Goal: Information Seeking & Learning: Find specific fact

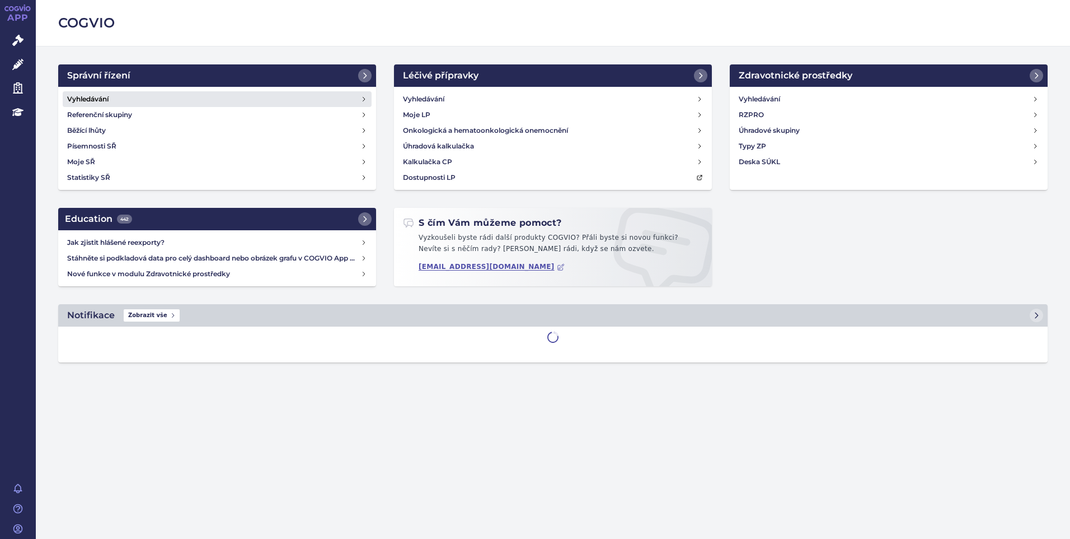
click at [91, 97] on h4 "Vyhledávání" at bounding box center [87, 98] width 41 height 11
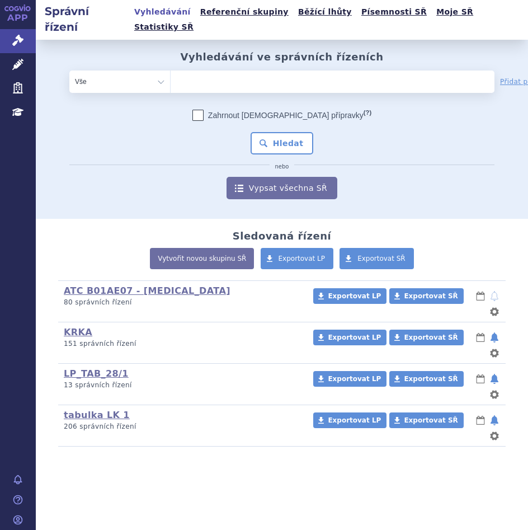
click at [197, 71] on ul at bounding box center [299, 80] width 257 height 18
click at [171, 70] on select at bounding box center [170, 81] width 1 height 22
paste input "SUKLS335202/2024"
type input "SUKLS335202/2024"
select select "SUKLS335202/2024"
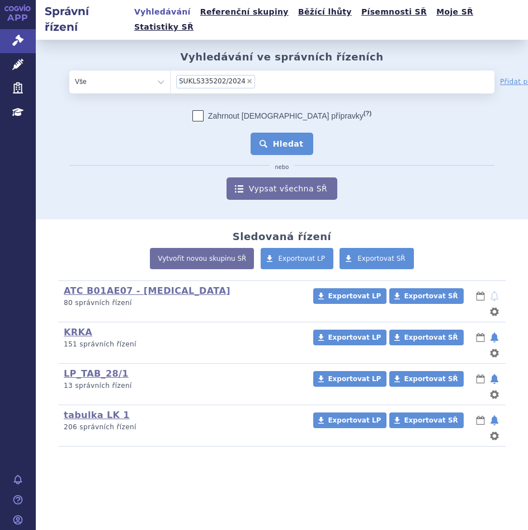
click at [285, 133] on button "Hledat" at bounding box center [282, 144] width 63 height 22
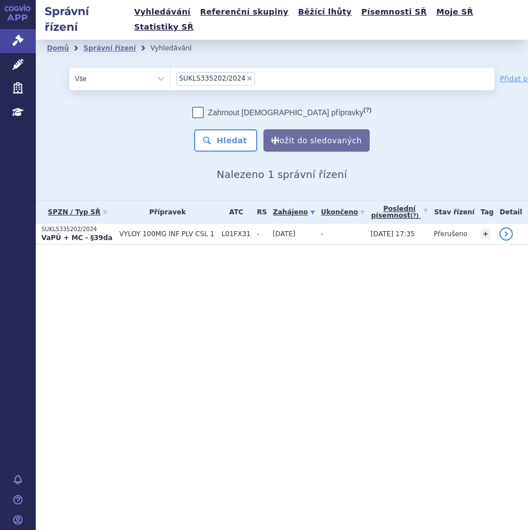
click at [171, 224] on td "VYLOY 100MG INF PLV CSL 1" at bounding box center [165, 234] width 102 height 21
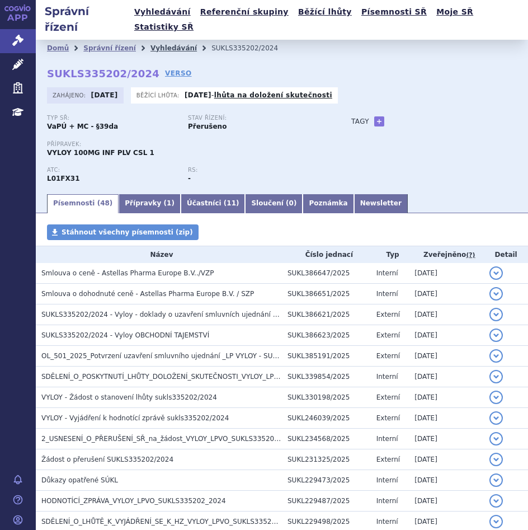
click at [161, 44] on link "Vyhledávání" at bounding box center [174, 48] width 46 height 8
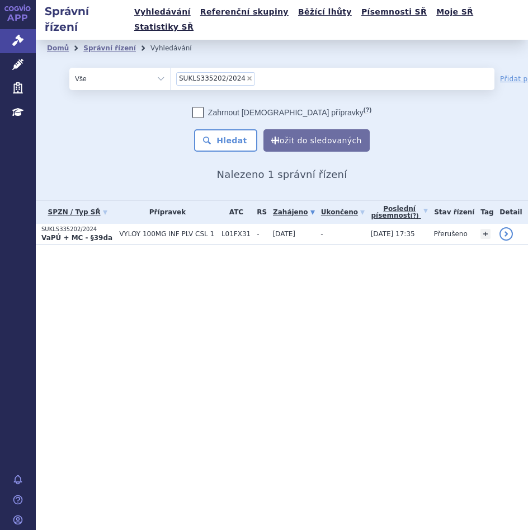
click at [246, 75] on span "×" at bounding box center [249, 78] width 7 height 7
click at [171, 67] on select "SUKLS335202/2024" at bounding box center [170, 78] width 1 height 22
select select
type input "SUKLS251154/2024"
select select "SUKLS251154/2024"
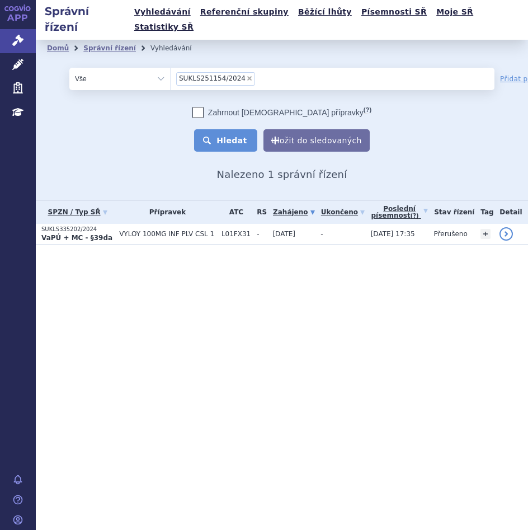
click at [226, 129] on button "Hledat" at bounding box center [225, 140] width 63 height 22
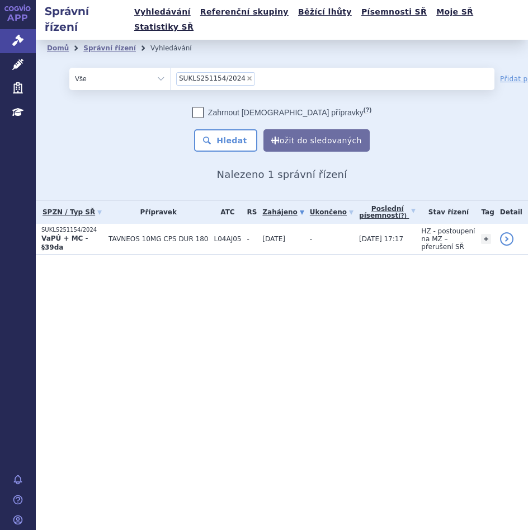
click at [157, 235] on span "TAVNEOS 10MG CPS DUR 180" at bounding box center [159, 239] width 100 height 8
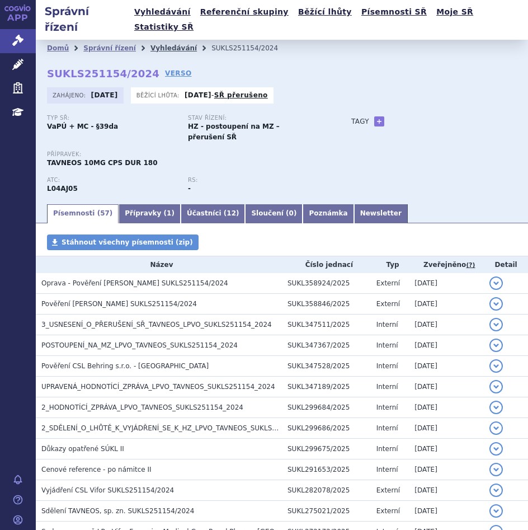
click at [164, 44] on link "Vyhledávání" at bounding box center [174, 48] width 46 height 8
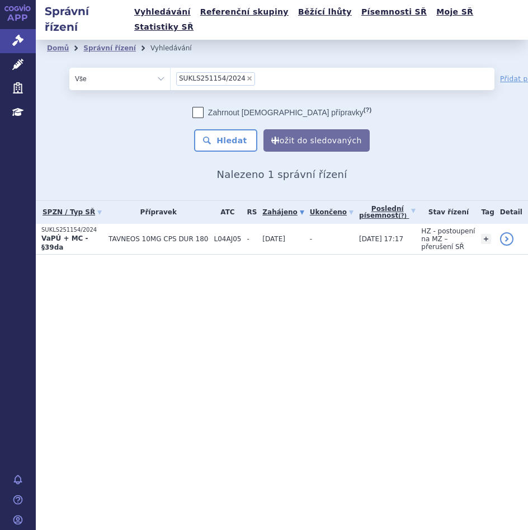
click at [246, 75] on span "×" at bounding box center [249, 78] width 7 height 7
click at [171, 67] on select "SUKLS251154/2024" at bounding box center [170, 78] width 1 height 22
select select
type input "SUKLS52631/2024"
select select "SUKLS52631/2024"
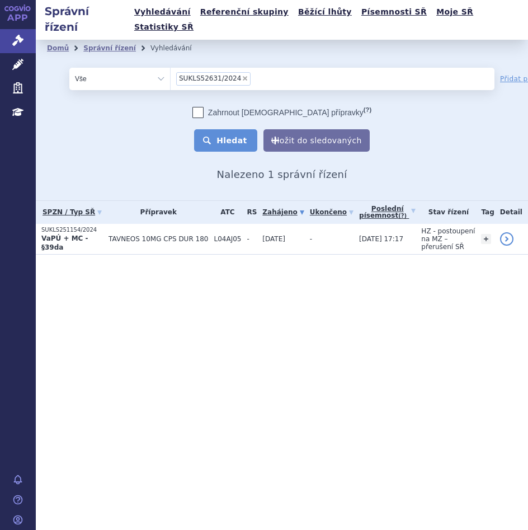
click at [246, 129] on button "Hledat" at bounding box center [225, 140] width 63 height 22
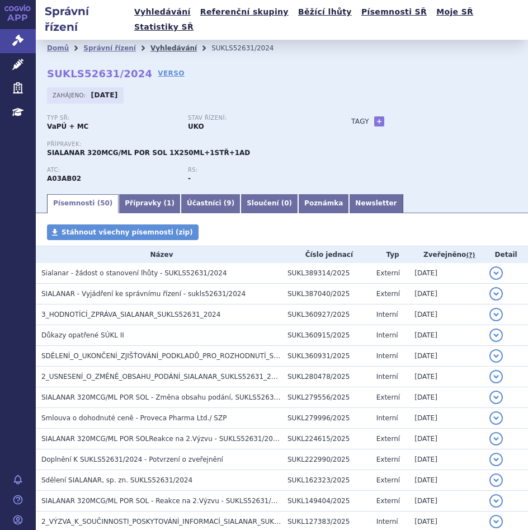
click at [151, 44] on link "Vyhledávání" at bounding box center [174, 48] width 46 height 8
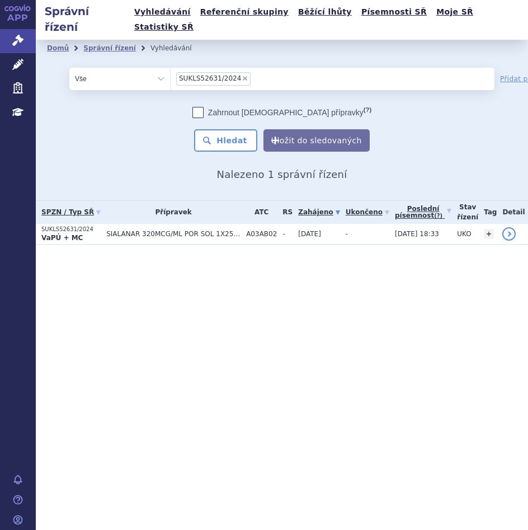
click at [242, 75] on span "×" at bounding box center [245, 78] width 7 height 7
click at [171, 67] on select "SUKLS52631/2024" at bounding box center [170, 78] width 1 height 22
select select
type input "SUKLS274314/2024"
select select "SUKLS274314/2024"
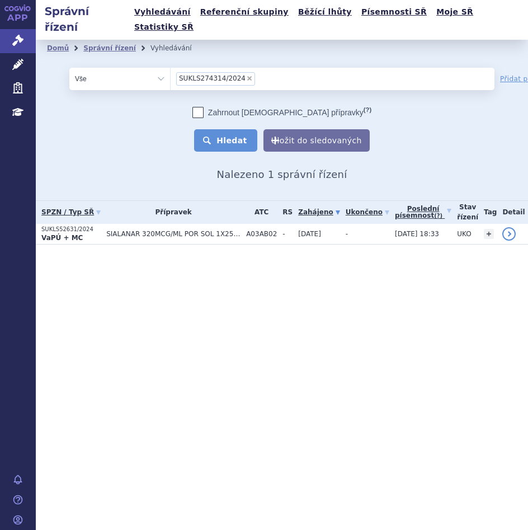
click at [244, 129] on button "Hledat" at bounding box center [225, 140] width 63 height 22
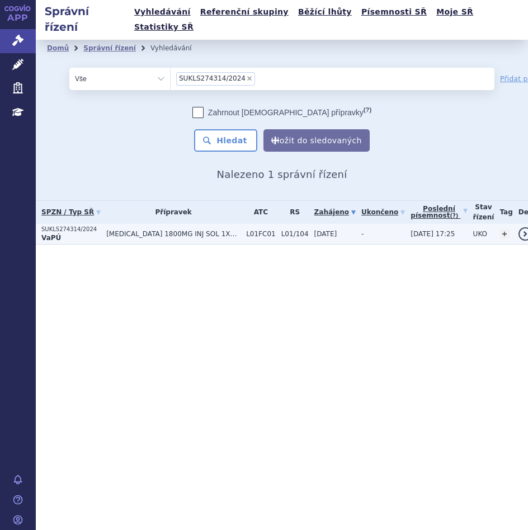
click at [163, 230] on span "DARZALEX 1800MG INJ SOL 1X15ML" at bounding box center [173, 234] width 134 height 8
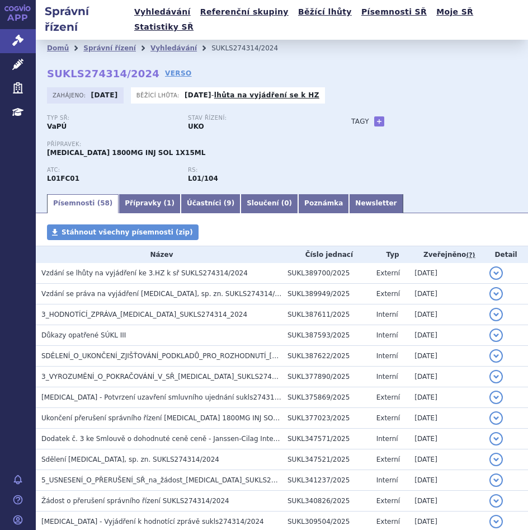
click at [161, 44] on link "Vyhledávání" at bounding box center [174, 48] width 46 height 8
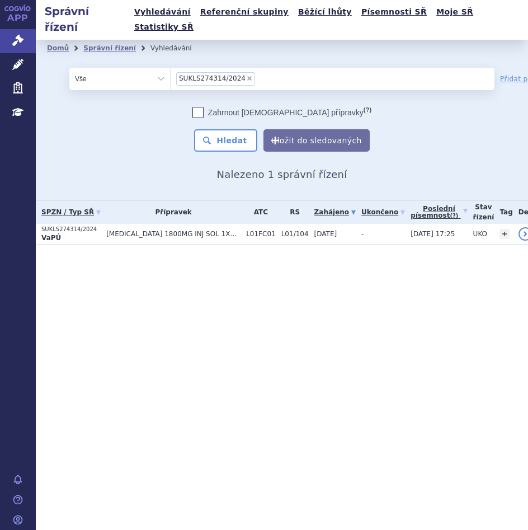
click at [246, 75] on span "×" at bounding box center [249, 78] width 7 height 7
click at [171, 67] on select "SUKLS274314/2024" at bounding box center [170, 78] width 1 height 22
select select
type input "SUKLS166482/2025"
select select "SUKLS166482/2025"
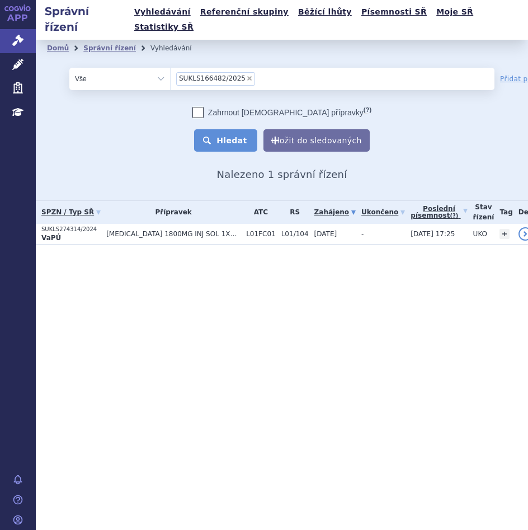
click at [232, 130] on button "Hledat" at bounding box center [225, 140] width 63 height 22
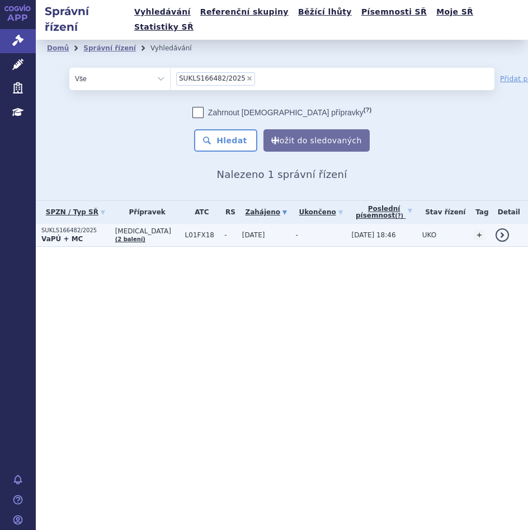
click at [188, 231] on span "L01FX18" at bounding box center [202, 235] width 34 height 8
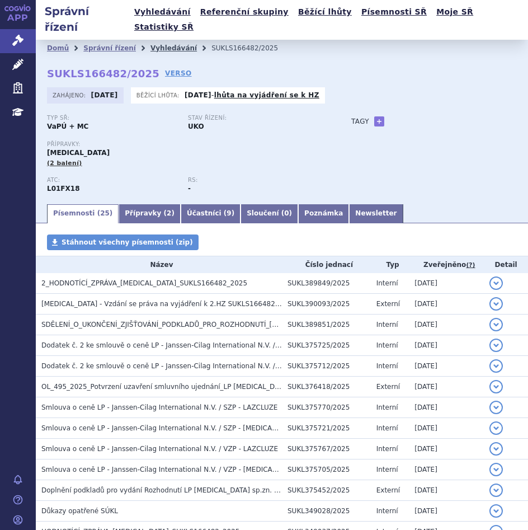
click at [163, 44] on link "Vyhledávání" at bounding box center [174, 48] width 46 height 8
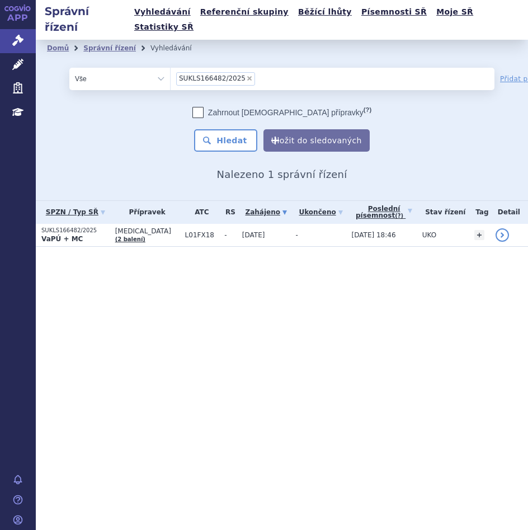
click at [246, 75] on span "×" at bounding box center [249, 78] width 7 height 7
click at [171, 67] on select "SUKLS166482/2025" at bounding box center [170, 78] width 1 height 22
select select
type input "SUKLS297023/2024"
select select "SUKLS297023/2024"
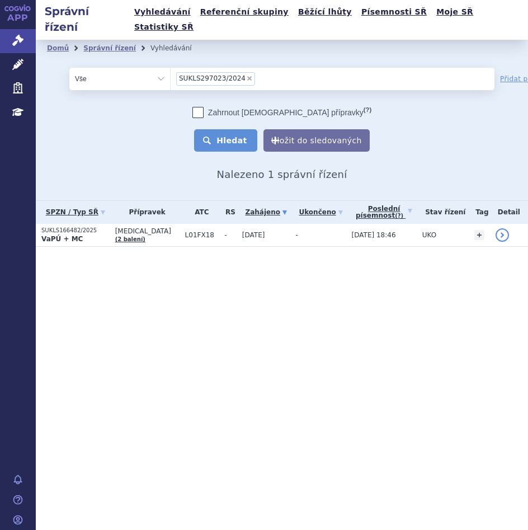
click at [244, 129] on button "Hledat" at bounding box center [225, 140] width 63 height 22
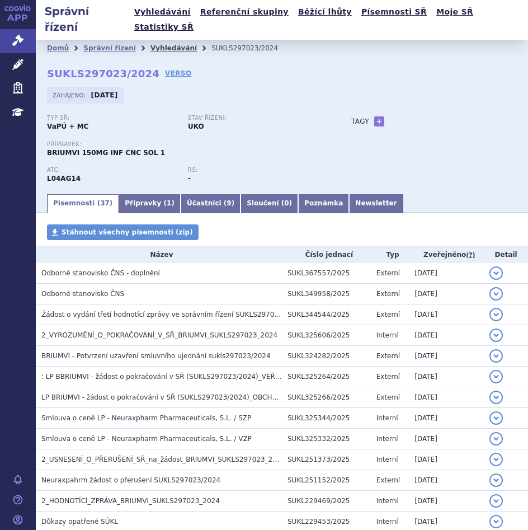
click at [160, 44] on link "Vyhledávání" at bounding box center [174, 48] width 46 height 8
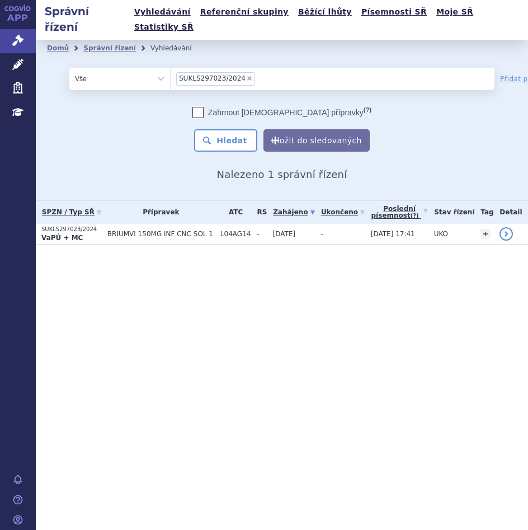
click at [246, 75] on span "×" at bounding box center [249, 78] width 7 height 7
click at [171, 67] on select "SUKLS297023/2024" at bounding box center [170, 78] width 1 height 22
select select
type input "SUKLS166659/2025"
select select "SUKLS166659/2025"
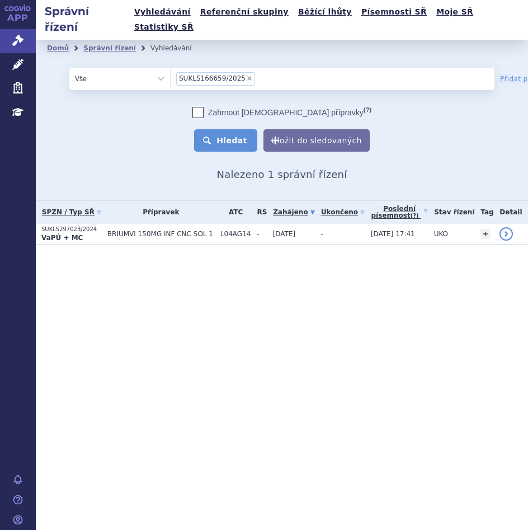
click at [245, 129] on button "Hledat" at bounding box center [225, 140] width 63 height 22
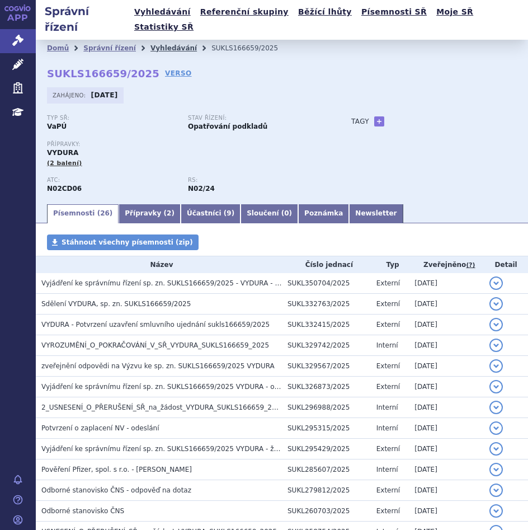
drag, startPoint x: 148, startPoint y: 31, endPoint x: 154, endPoint y: 36, distance: 8.0
click at [151, 44] on link "Vyhledávání" at bounding box center [174, 48] width 46 height 8
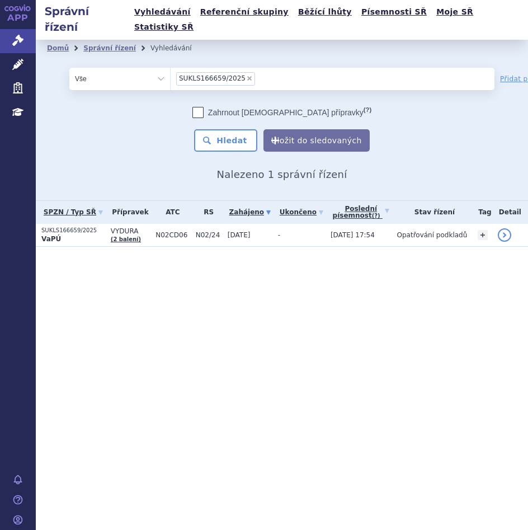
click at [246, 75] on span "×" at bounding box center [249, 78] width 7 height 7
click at [171, 67] on select "SUKLS166659/2025" at bounding box center [170, 78] width 1 height 22
select select
type input "SUKLS145343/2024"
select select "SUKLS145343/2024"
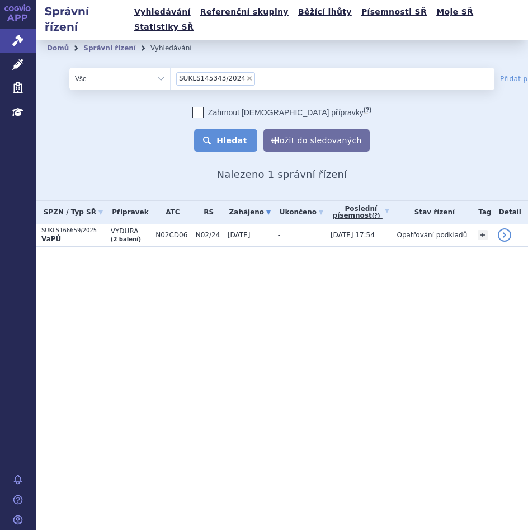
click at [240, 129] on button "Hledat" at bounding box center [225, 140] width 63 height 22
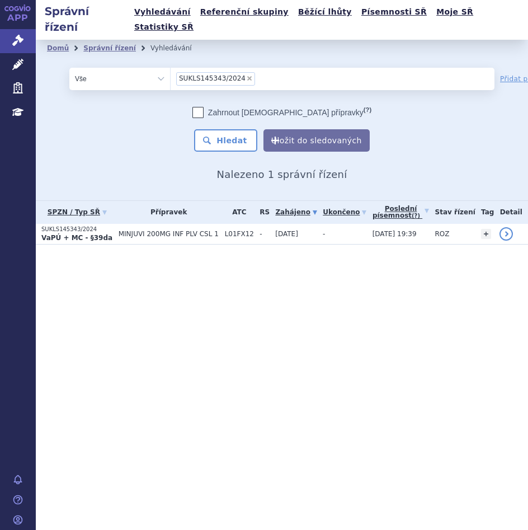
click at [169, 230] on span "MINJUVI 200MG INF PLV CSL 1" at bounding box center [169, 234] width 101 height 8
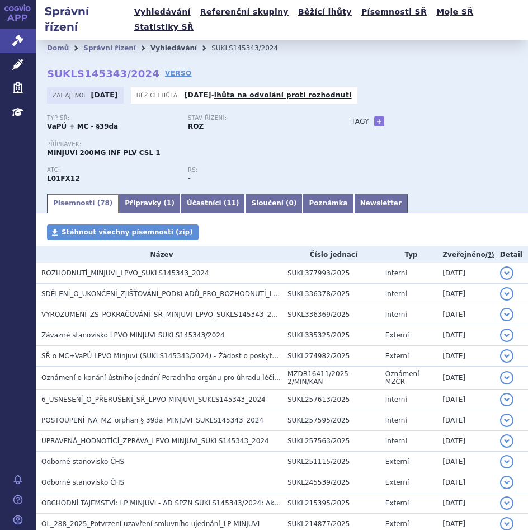
click at [153, 44] on link "Vyhledávání" at bounding box center [174, 48] width 46 height 8
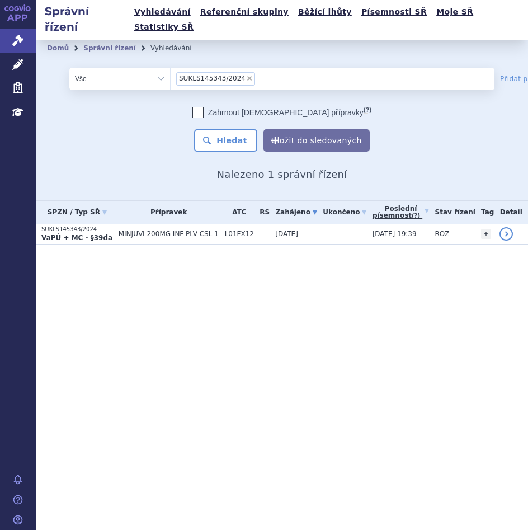
click at [246, 75] on span "×" at bounding box center [249, 78] width 7 height 7
click at [171, 67] on select "SUKLS145343/2024" at bounding box center [170, 78] width 1 height 22
select select
type input "SUKLS366545/2025"
select select "SUKLS366545/2025"
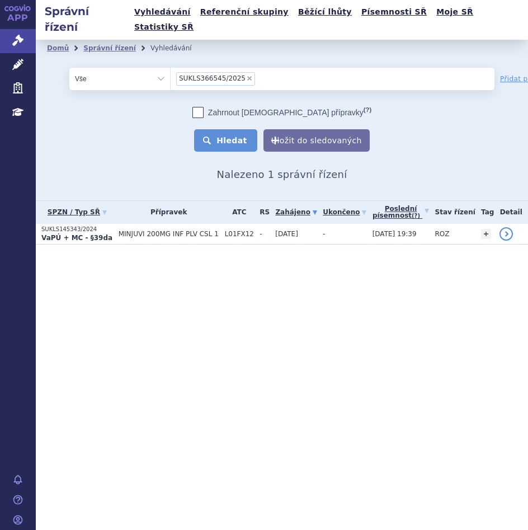
click at [232, 129] on button "Hledat" at bounding box center [225, 140] width 63 height 22
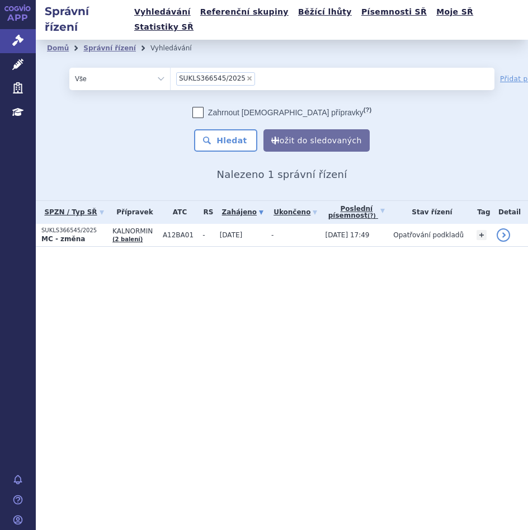
click at [178, 231] on span "A12BA01" at bounding box center [180, 235] width 34 height 8
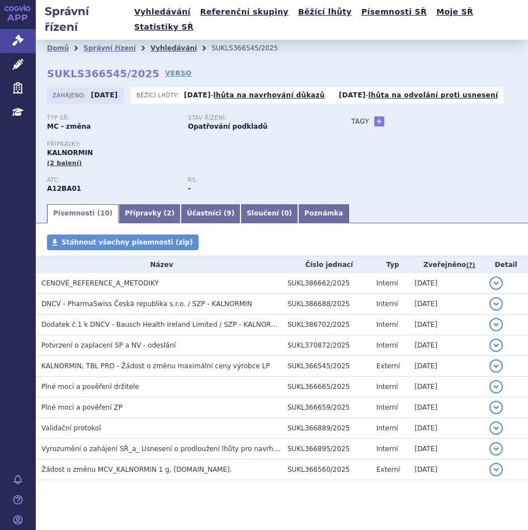
click at [162, 44] on link "Vyhledávání" at bounding box center [174, 48] width 46 height 8
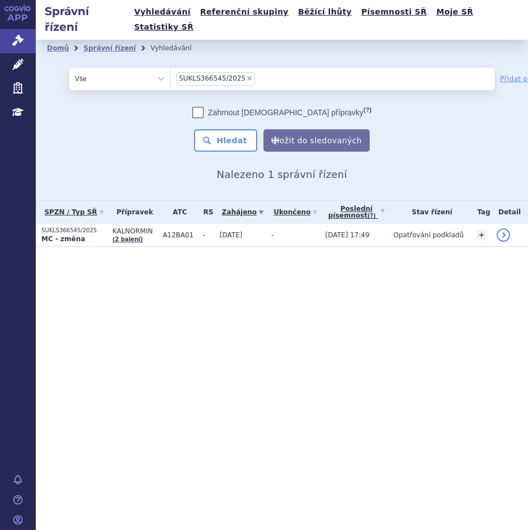
click at [246, 75] on span "×" at bounding box center [249, 78] width 7 height 7
click at [171, 67] on select "SUKLS366545/2025" at bounding box center [170, 78] width 1 height 22
select select
type input "SUKLS127214/2025"
select select "SUKLS127214/2025"
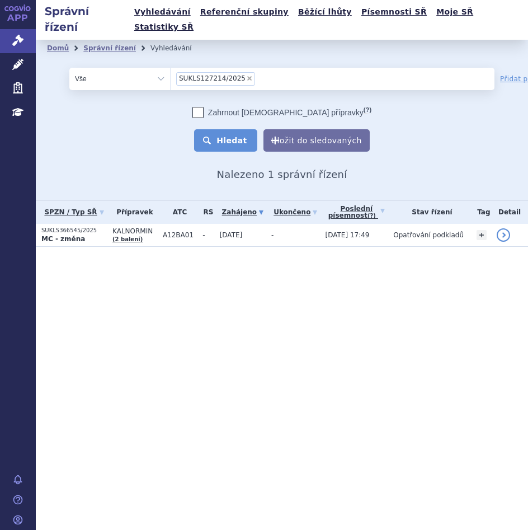
click at [234, 129] on button "Hledat" at bounding box center [225, 140] width 63 height 22
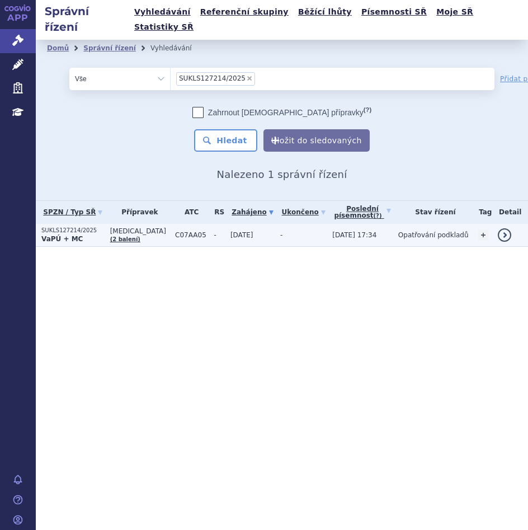
click at [166, 224] on td "[MEDICAL_DATA] (2 balení)" at bounding box center [137, 235] width 65 height 23
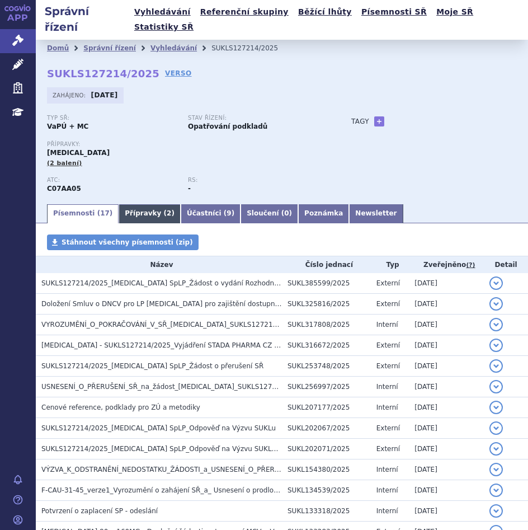
click at [148, 204] on link "Přípravky ( 2 )" at bounding box center [150, 213] width 62 height 19
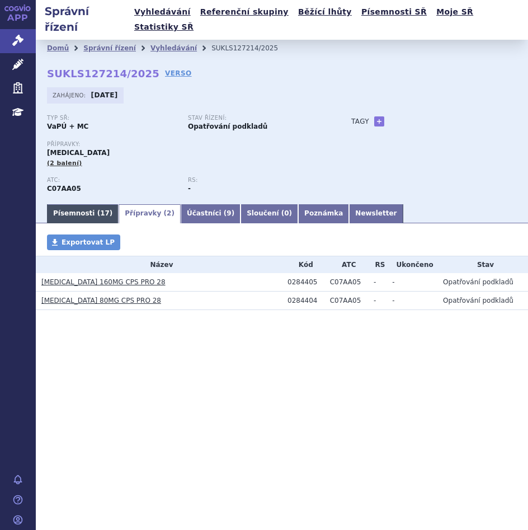
click at [82, 204] on link "Písemnosti ( 17 )" at bounding box center [83, 213] width 72 height 19
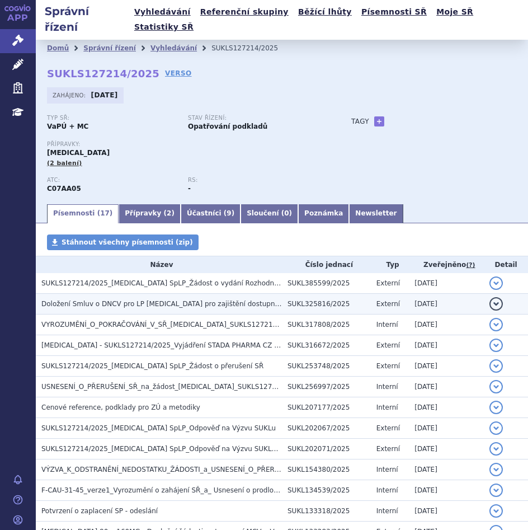
click at [139, 300] on span "Doložení Smluv o DNCV pro LP Propranolol pro zajištění dostupnosti s ohledem na…" at bounding box center [246, 304] width 411 height 8
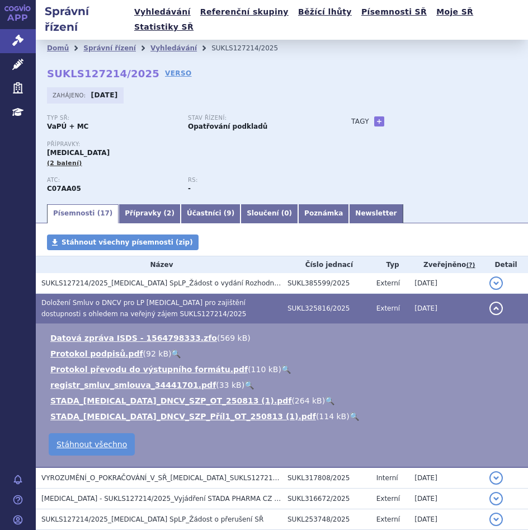
click at [490, 302] on button "detail" at bounding box center [496, 308] width 13 height 13
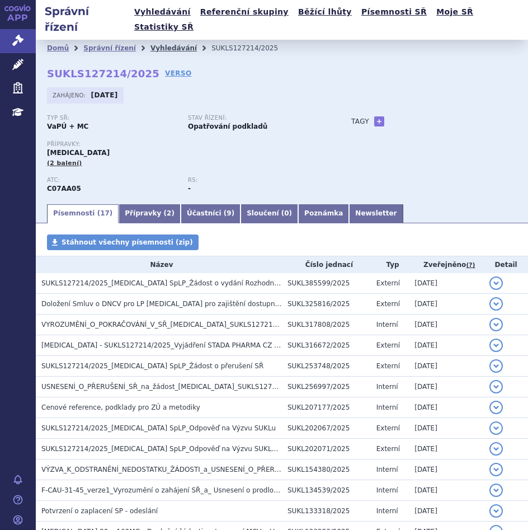
click at [167, 44] on link "Vyhledávání" at bounding box center [174, 48] width 46 height 8
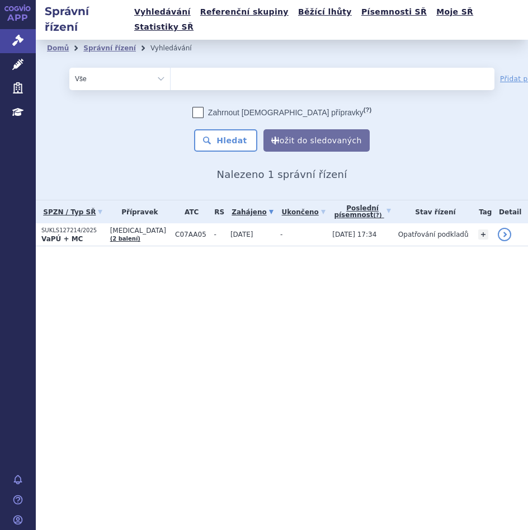
select select
type input "SUKLS295576/2024"
select select "SUKLS295576/2024"
click at [229, 129] on button "Hledat" at bounding box center [225, 140] width 63 height 22
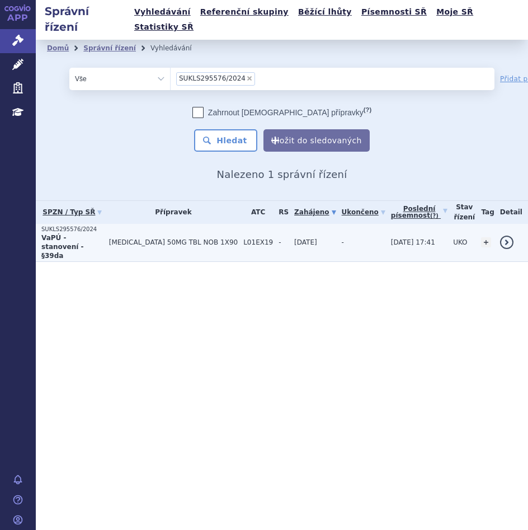
click at [206, 238] on span "[MEDICAL_DATA] 50MG TBL NOB 1X90" at bounding box center [173, 242] width 129 height 8
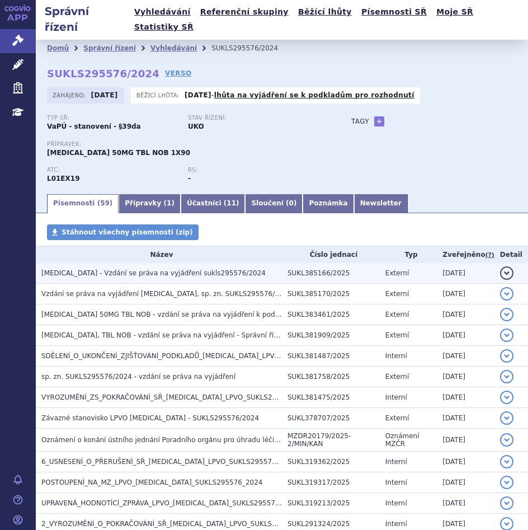
click at [159, 269] on span "[MEDICAL_DATA] - Vzdání se práva na vyjádření sukls295576/2024" at bounding box center [153, 273] width 224 height 8
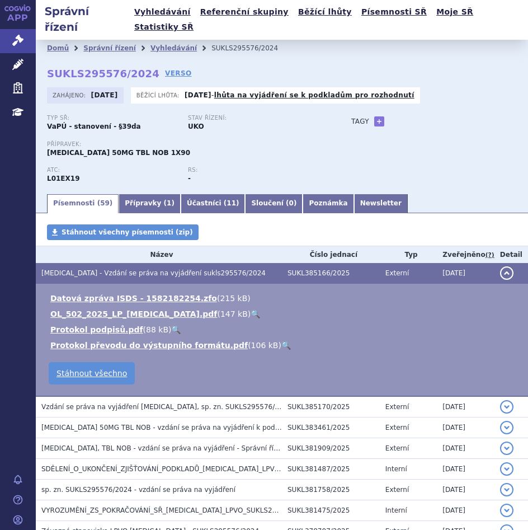
click at [500, 266] on button "detail" at bounding box center [506, 272] width 13 height 13
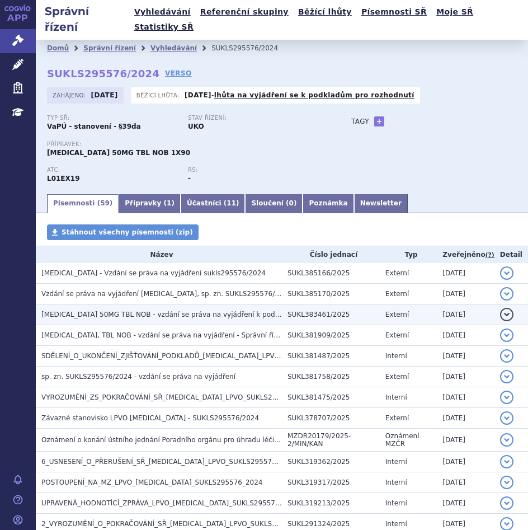
click at [112, 311] on span "[MEDICAL_DATA] 50MG TBL NOB - vzdání se práva na vyjádření k podkladům pro rozh…" at bounding box center [241, 315] width 401 height 8
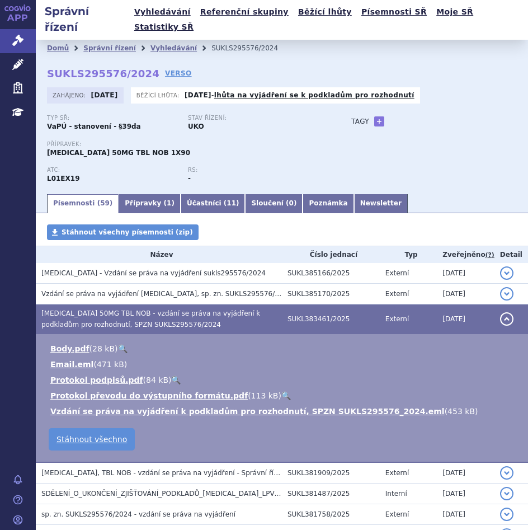
click at [500, 312] on button "detail" at bounding box center [506, 318] width 13 height 13
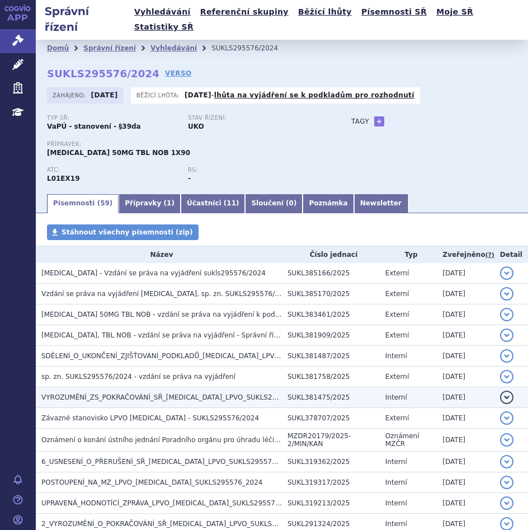
click at [114, 394] on span "VYROZUMĚNÍ_ZS_POKRAČOVÁNÍ_SŘ_[MEDICAL_DATA]_LPVO_SUKLS295576_2024" at bounding box center [177, 398] width 273 height 8
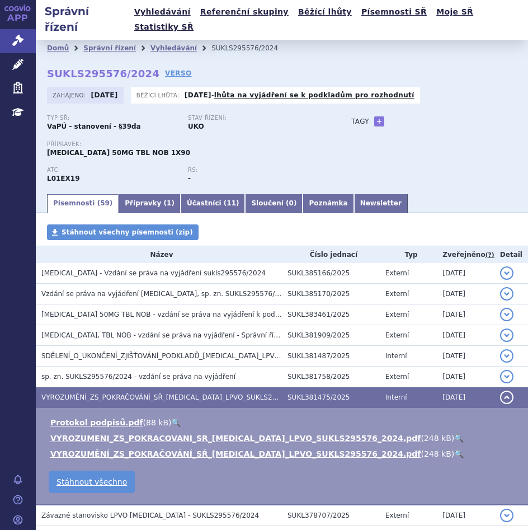
click at [455, 434] on link "🔍" at bounding box center [460, 438] width 10 height 9
click at [500, 391] on button "detail" at bounding box center [506, 397] width 13 height 13
